Goal: Find specific page/section: Locate a particular part of the current website

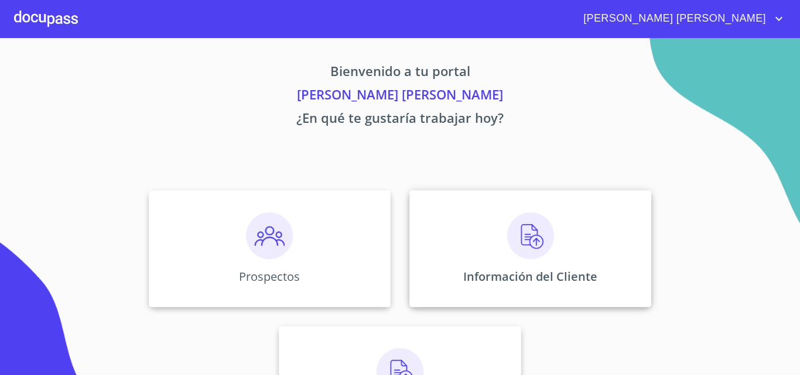
click at [546, 253] on img at bounding box center [530, 235] width 47 height 47
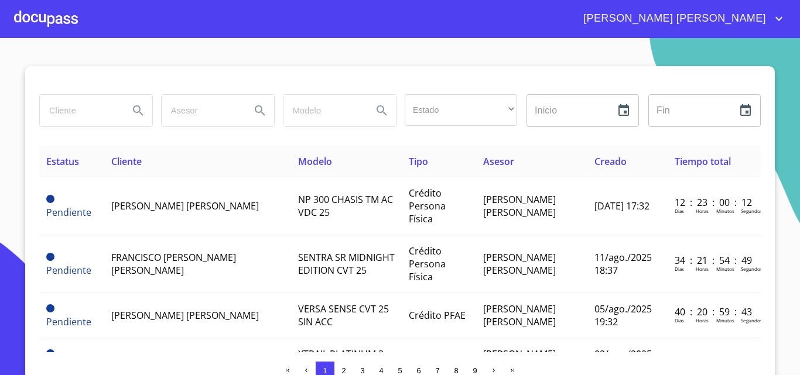
click at [80, 107] on input "search" at bounding box center [80, 111] width 80 height 32
type input "anahi"
click at [139, 111] on icon "Search" at bounding box center [138, 111] width 14 height 14
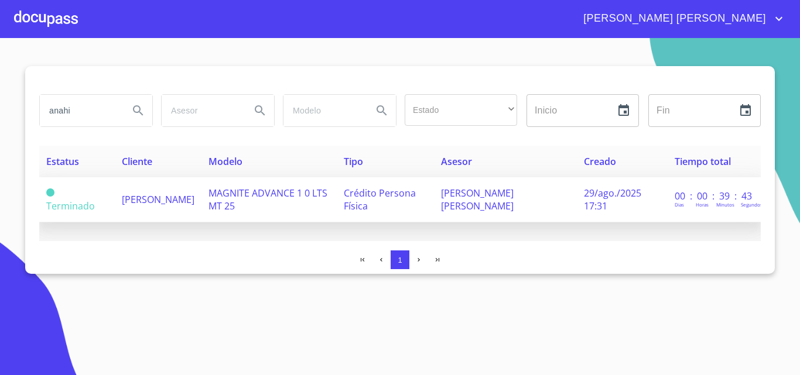
click at [152, 197] on span "[PERSON_NAME]" at bounding box center [158, 199] width 73 height 13
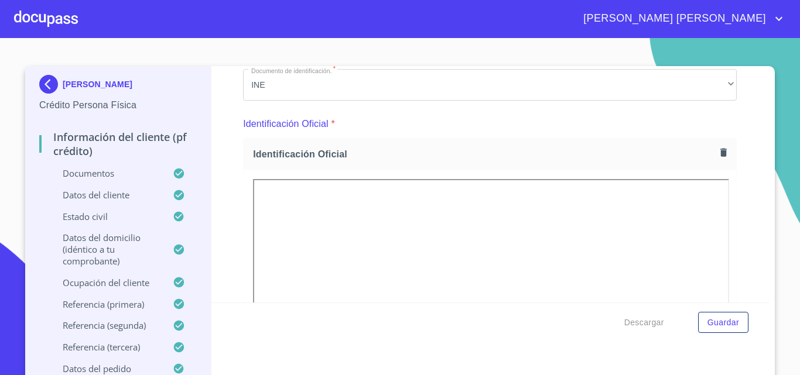
scroll to position [213, 0]
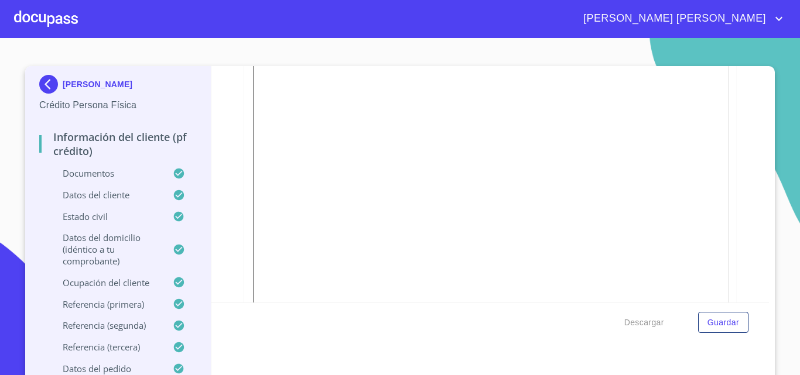
click at [739, 9] on span "[PERSON_NAME] [PERSON_NAME]" at bounding box center [672, 18] width 197 height 19
click at [764, 24] on li "Salir" at bounding box center [766, 24] width 38 height 21
